Goal: Task Accomplishment & Management: Use online tool/utility

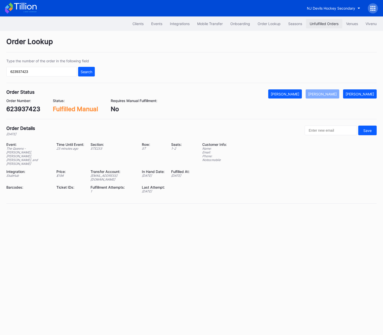
click at [323, 21] on button "Unfulfilled Orders" at bounding box center [324, 23] width 36 height 9
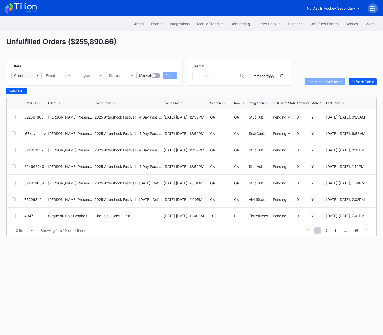
click at [29, 75] on button "Client" at bounding box center [26, 75] width 30 height 7
type input "usf"
click at [40, 99] on div "USF Bulls Mens Basketball Secondary" at bounding box center [46, 98] width 63 height 4
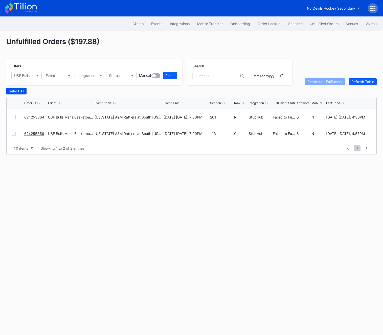
click at [17, 92] on div "Select All" at bounding box center [16, 91] width 15 height 4
click at [331, 80] on div "Reattempt Fulfillment" at bounding box center [325, 81] width 35 height 4
click at [36, 75] on button "USF Bulls Mens Basketball Secondary" at bounding box center [26, 75] width 30 height 7
type input "usf"
click at [44, 110] on div "USF Bulls Womens Basketball Secondary" at bounding box center [48, 107] width 75 height 9
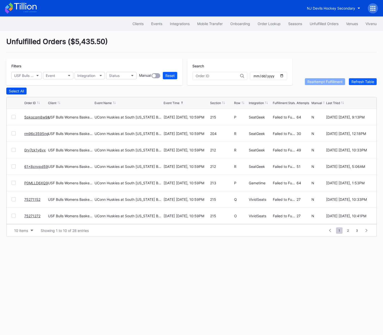
click at [15, 91] on div "Select All" at bounding box center [16, 91] width 15 height 4
click at [333, 83] on div "Reattempt Fulfillment" at bounding box center [325, 81] width 35 height 4
click at [26, 227] on button "10 items" at bounding box center [24, 230] width 24 height 7
click at [27, 264] on div "100 items" at bounding box center [24, 261] width 24 height 9
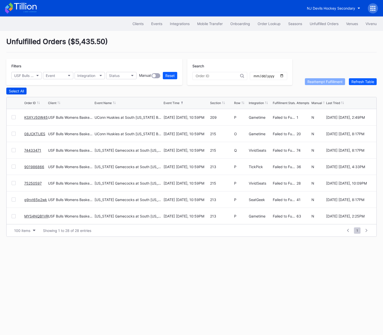
click at [12, 93] on button "Select All" at bounding box center [16, 91] width 20 height 7
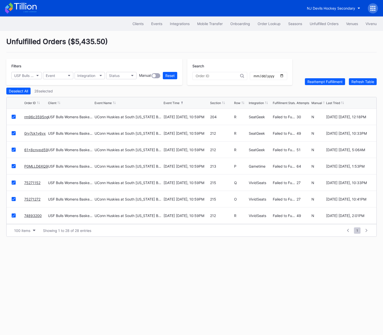
scroll to position [0, 0]
click at [333, 83] on div "Reattempt Fulfillment" at bounding box center [325, 81] width 35 height 4
click at [264, 26] on div "Order Lookup" at bounding box center [269, 24] width 23 height 4
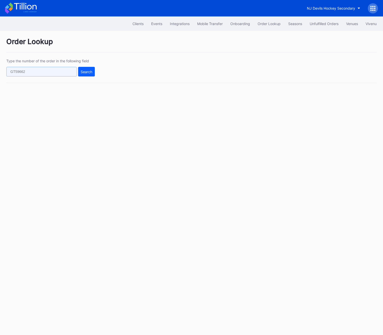
click at [34, 69] on input "text" at bounding box center [41, 72] width 71 height 10
paste input "[URL][DOMAIN_NAME]"
click at [90, 74] on button "Search" at bounding box center [86, 72] width 17 height 10
click at [44, 75] on input "[URL][DOMAIN_NAME]" at bounding box center [41, 72] width 71 height 10
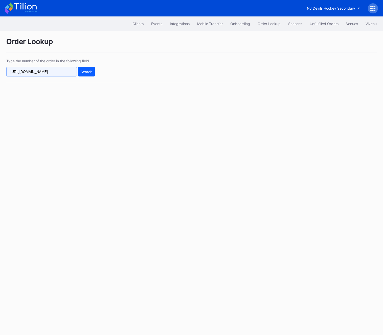
click at [44, 70] on input "[URL][DOMAIN_NAME]" at bounding box center [41, 72] width 71 height 10
paste input "73969817"
type input "73969817"
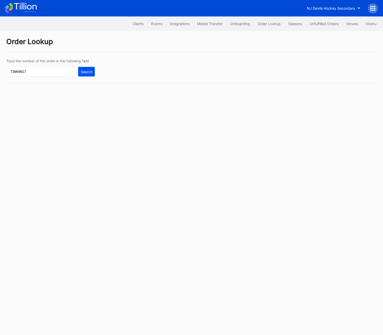
click at [83, 73] on div "Search" at bounding box center [87, 72] width 12 height 4
click at [84, 72] on div "Search" at bounding box center [87, 72] width 12 height 4
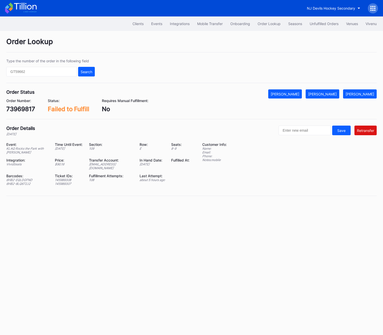
click at [50, 65] on div "Type the number of the order in the following field Search" at bounding box center [50, 68] width 89 height 18
click at [93, 66] on div "Type the number of the order in the following field Search" at bounding box center [50, 68] width 89 height 18
click at [49, 72] on input "text" at bounding box center [41, 72] width 71 height 10
paste input "50816467"
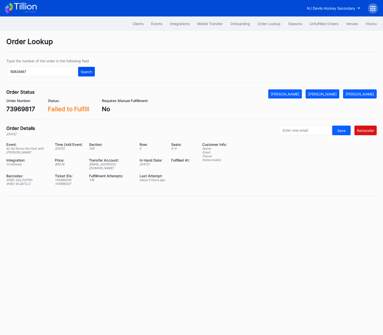
click at [91, 70] on div "Search" at bounding box center [87, 72] width 12 height 4
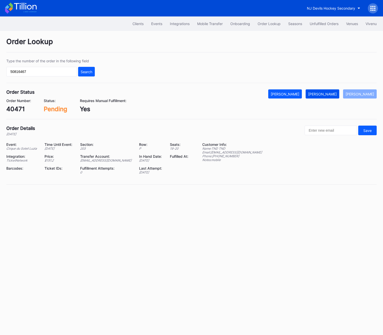
click at [329, 96] on button "[PERSON_NAME]" at bounding box center [323, 93] width 34 height 9
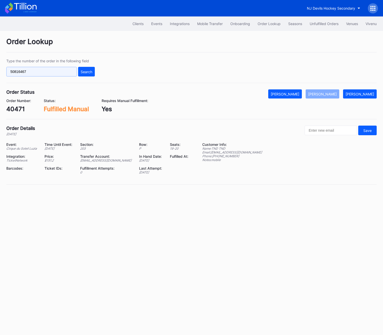
click at [32, 68] on input "50816467" at bounding box center [41, 72] width 71 height 10
paste input "624755935"
click at [84, 71] on div "Search" at bounding box center [87, 72] width 12 height 4
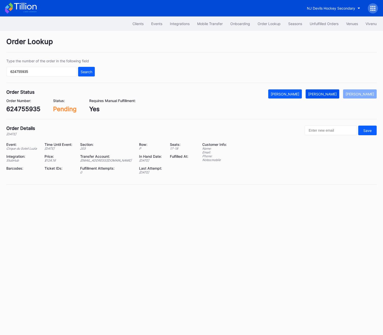
click at [328, 91] on button "[PERSON_NAME]" at bounding box center [323, 93] width 34 height 9
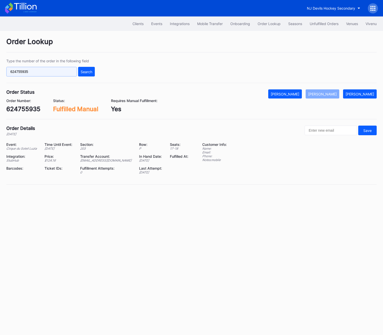
click at [27, 74] on input "624755935" at bounding box center [41, 72] width 71 height 10
paste input "913079"
click at [73, 74] on input "624913079" at bounding box center [41, 72] width 71 height 10
click at [87, 72] on div "Search" at bounding box center [87, 72] width 12 height 4
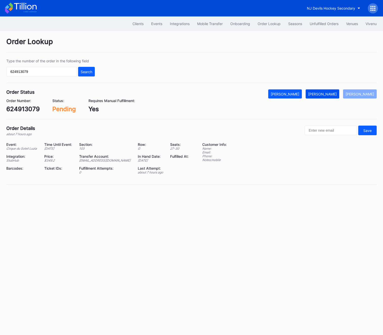
click at [337, 93] on div "[PERSON_NAME]" at bounding box center [322, 94] width 29 height 4
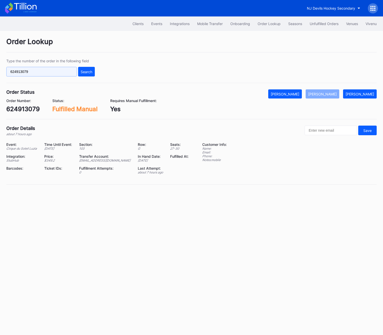
click at [34, 71] on input "624913079" at bounding box center [41, 72] width 71 height 10
paste input "50756423"
click at [93, 71] on button "Search" at bounding box center [86, 72] width 17 height 10
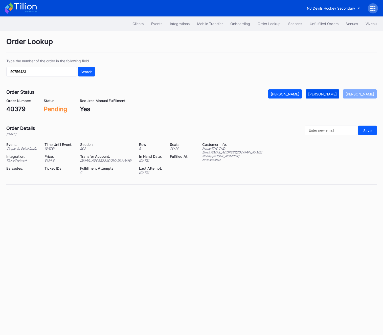
click at [324, 93] on div "[PERSON_NAME]" at bounding box center [322, 94] width 29 height 4
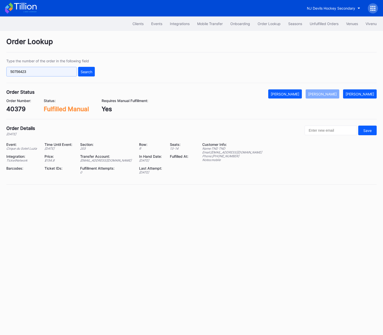
click at [36, 74] on input "50756423" at bounding box center [41, 72] width 71 height 10
paste input "75067"
click at [92, 75] on button "Search" at bounding box center [86, 72] width 17 height 10
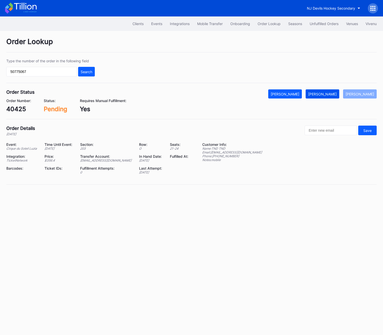
click at [333, 97] on button "[PERSON_NAME]" at bounding box center [323, 93] width 34 height 9
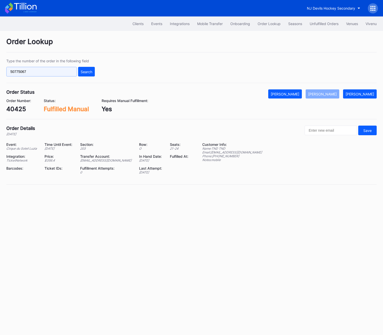
click at [33, 69] on input "50775067" at bounding box center [41, 72] width 71 height 10
paste input "75660278"
click at [76, 70] on input "75660278" at bounding box center [41, 72] width 71 height 10
click at [91, 71] on div "Search" at bounding box center [87, 72] width 12 height 4
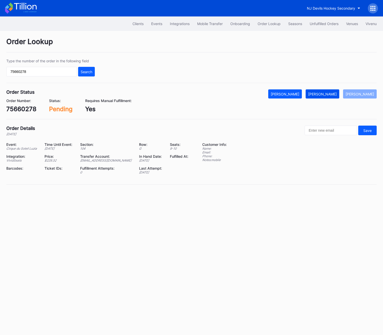
click at [335, 96] on div "[PERSON_NAME]" at bounding box center [322, 94] width 29 height 4
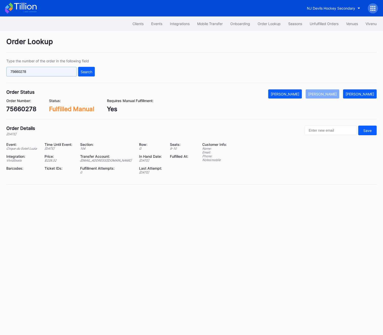
click at [31, 71] on input "75660278" at bounding box center [41, 72] width 71 height 10
paste input "722522"
click at [65, 68] on input "75722522" at bounding box center [41, 72] width 71 height 10
type input "75722522"
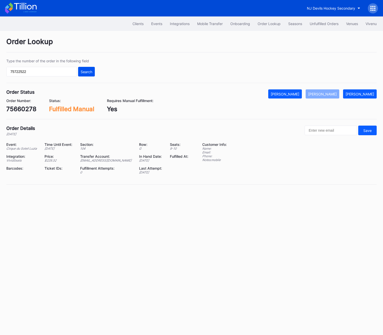
click at [87, 70] on div "Search" at bounding box center [87, 72] width 12 height 4
click at [321, 93] on div "[PERSON_NAME]" at bounding box center [322, 94] width 29 height 4
click at [314, 20] on button "Unfulfilled Orders" at bounding box center [324, 23] width 36 height 9
